Goal: Task Accomplishment & Management: Use online tool/utility

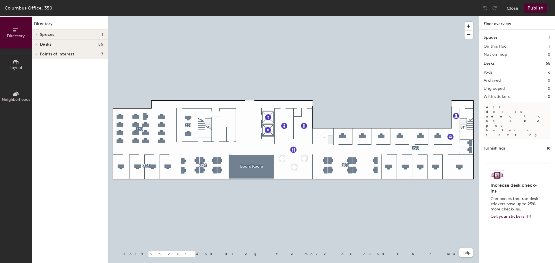
click at [53, 75] on div "Directory Spaces 1 Board Room Desks 55 325 C-O-326 C-O-327 C-O-328 C-O-329 324 …" at bounding box center [70, 139] width 76 height 247
click at [15, 62] on icon at bounding box center [15, 62] width 5 height 5
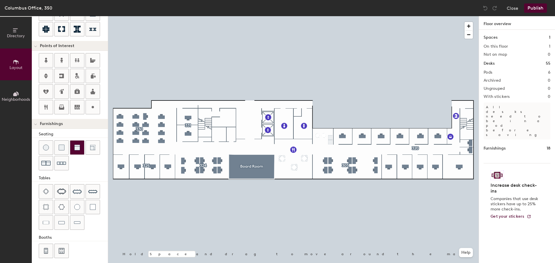
scroll to position [102, 0]
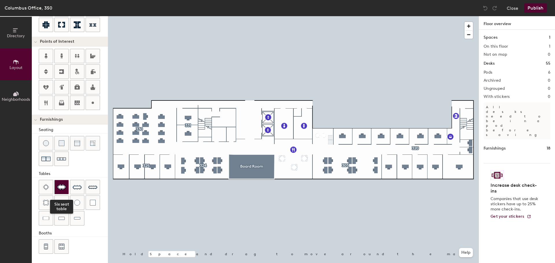
click at [58, 185] on img at bounding box center [61, 187] width 9 height 6
click at [341, 124] on span "Delete" at bounding box center [341, 120] width 20 height 10
type input "20"
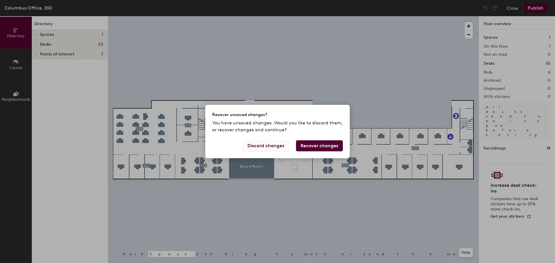
click at [269, 145] on button "Discard changes" at bounding box center [266, 146] width 47 height 11
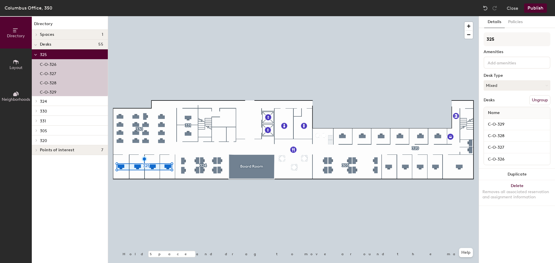
click at [10, 59] on button "Layout" at bounding box center [16, 65] width 32 height 32
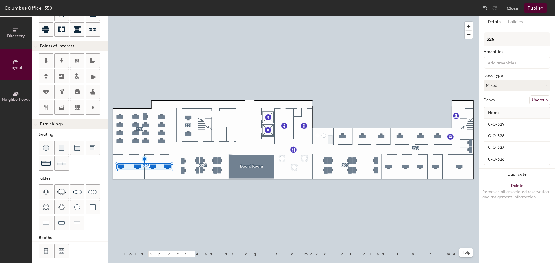
scroll to position [102, 0]
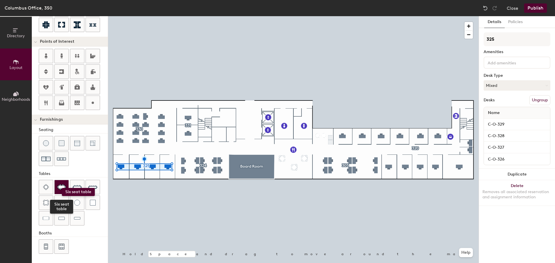
drag, startPoint x: 60, startPoint y: 183, endPoint x: 62, endPoint y: 188, distance: 5.4
click at [62, 188] on div at bounding box center [62, 187] width 14 height 14
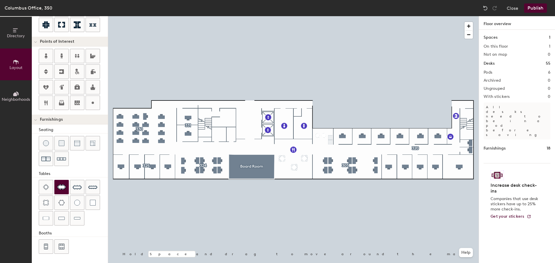
type input "20"
